Goal: Transaction & Acquisition: Purchase product/service

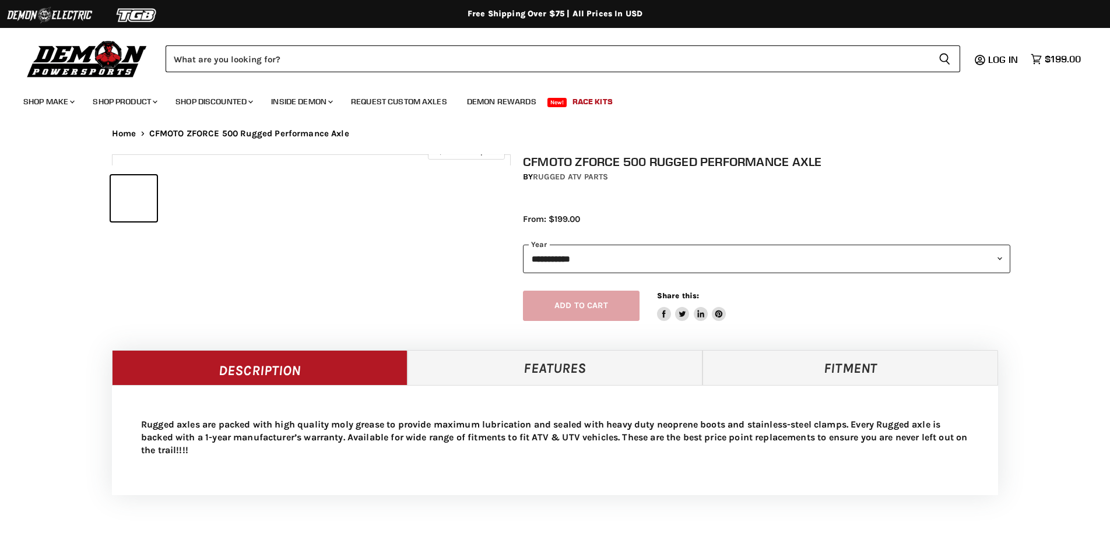
select select "******"
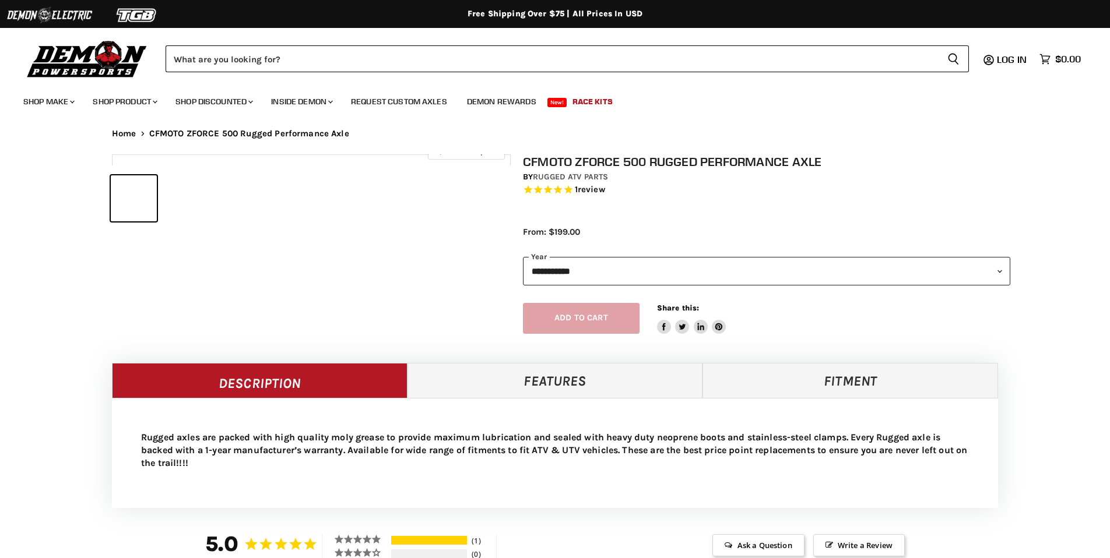
select select "******"
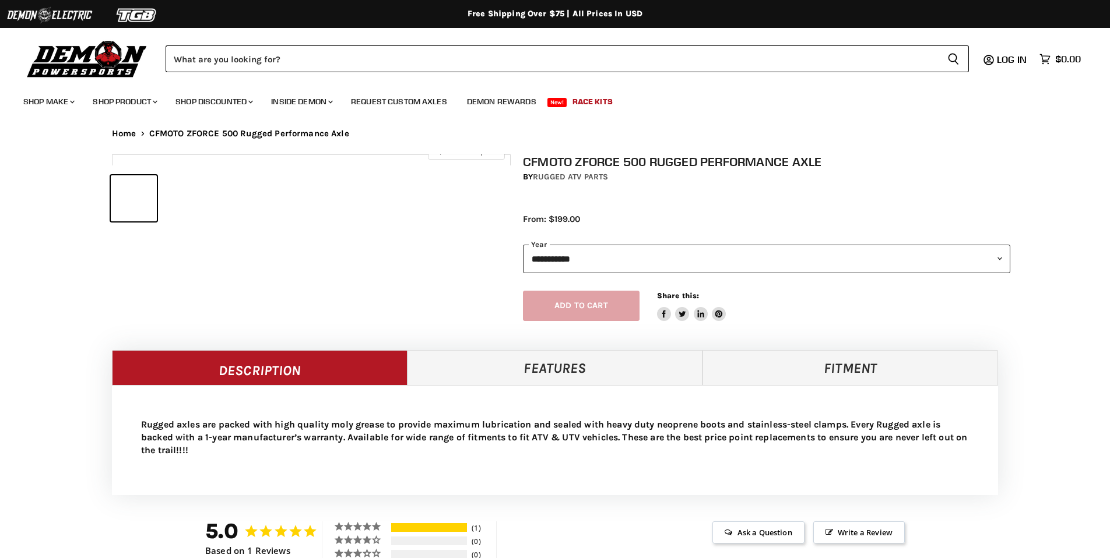
select select "******"
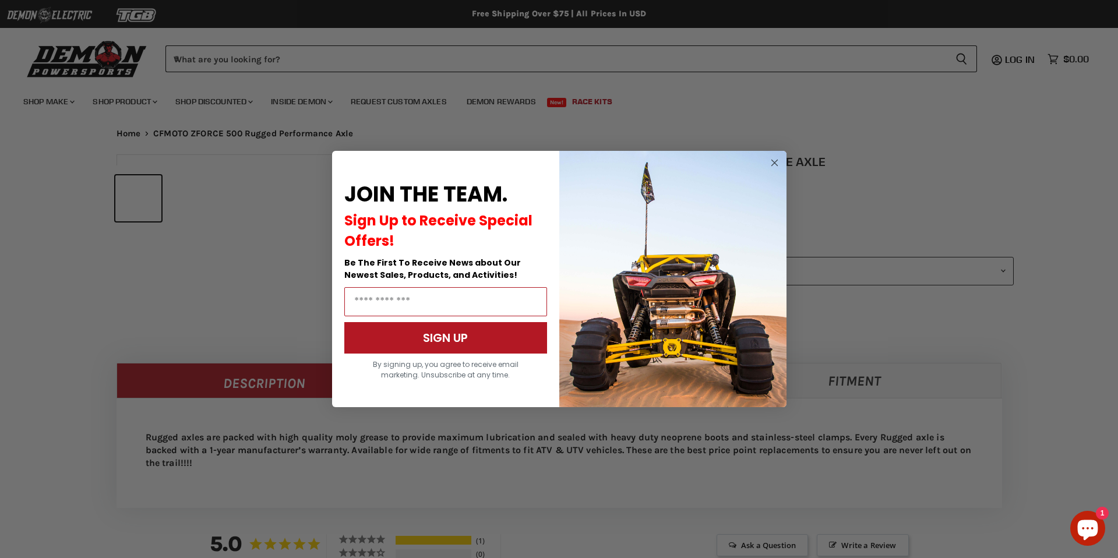
scroll to position [558, 0]
